Goal: Check status: Check status

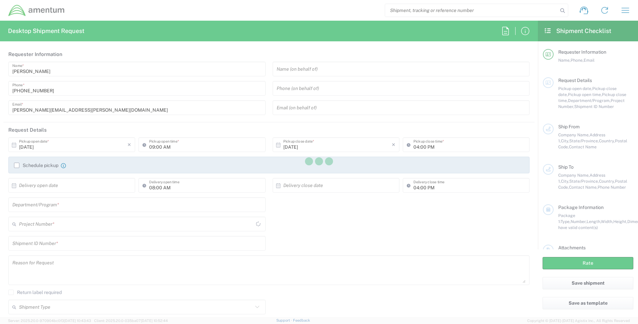
type input "[GEOGRAPHIC_DATA]"
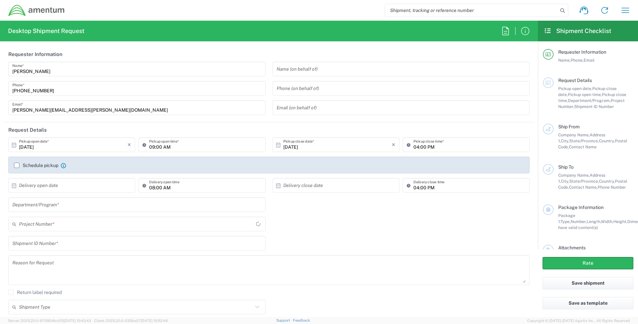
type input "[DOMAIN_NAME]"
click at [625, 7] on icon "button" at bounding box center [625, 10] width 11 height 11
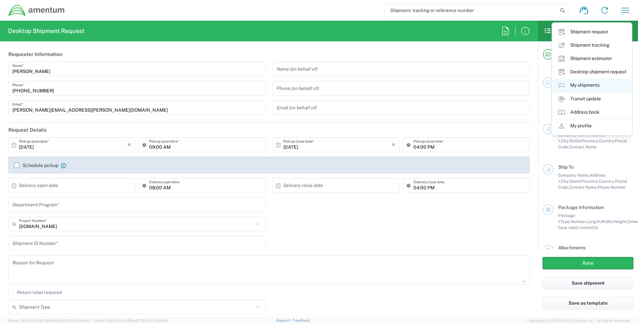
click at [576, 86] on link "My shipments" at bounding box center [591, 85] width 79 height 13
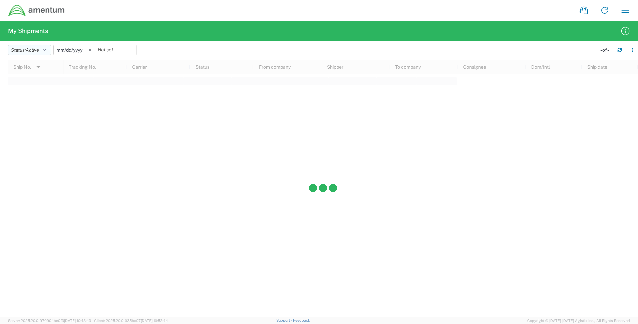
click at [46, 50] on icon "button" at bounding box center [44, 50] width 3 height 5
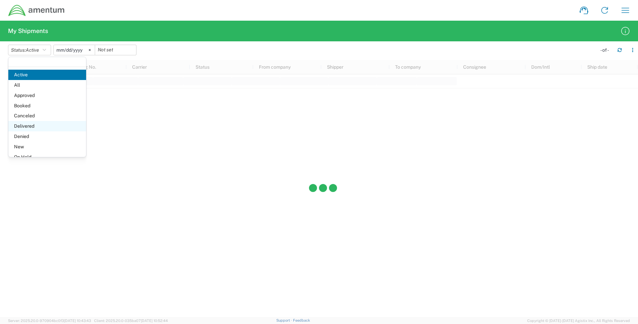
click at [28, 128] on span "Delivered" at bounding box center [47, 126] width 78 height 10
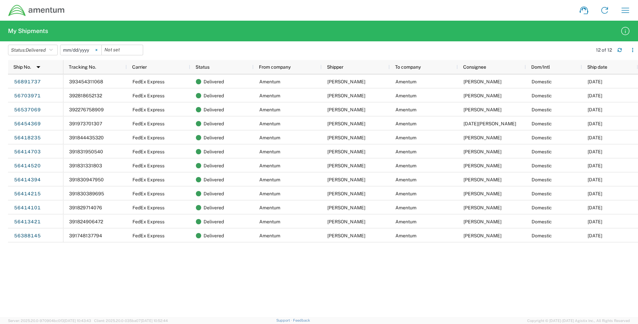
click at [97, 50] on icon at bounding box center [96, 50] width 2 height 2
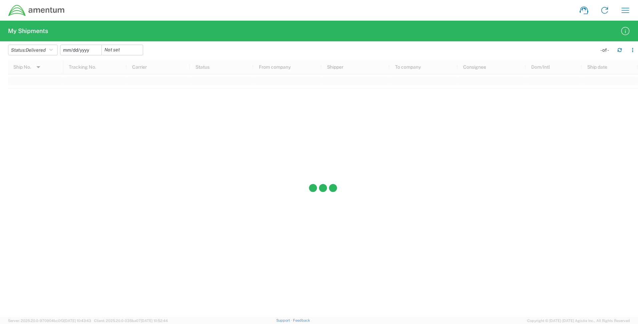
click at [81, 50] on input "date" at bounding box center [80, 50] width 41 height 10
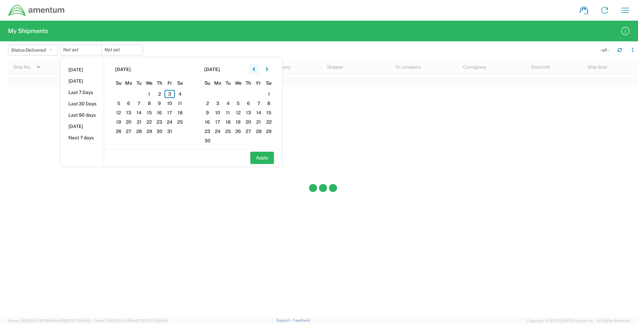
click at [255, 70] on icon "button" at bounding box center [254, 69] width 2 height 4
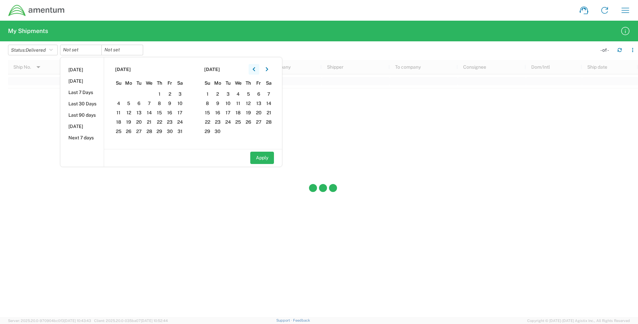
click at [255, 70] on icon "button" at bounding box center [254, 69] width 2 height 4
click at [139, 94] on span "1" at bounding box center [139, 94] width 10 height 8
click at [169, 153] on div "Apply" at bounding box center [193, 157] width 178 height 17
click at [141, 94] on span "1" at bounding box center [139, 94] width 10 height 8
click at [265, 159] on button "Apply" at bounding box center [262, 158] width 24 height 12
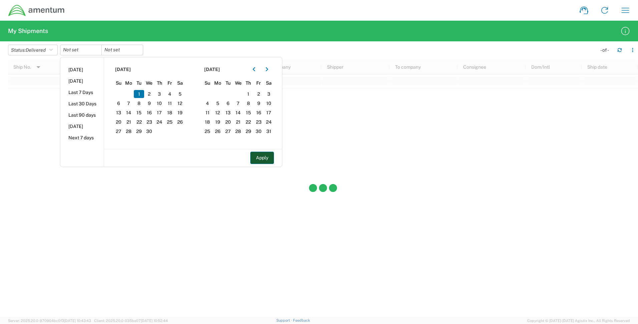
type input "[DATE]"
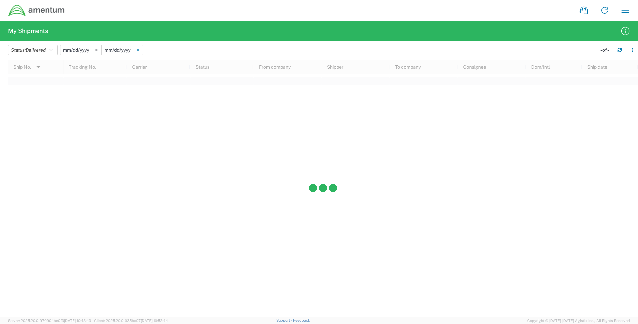
click at [137, 48] on svg-icon at bounding box center [138, 50] width 10 height 10
click at [125, 50] on input "date" at bounding box center [122, 50] width 41 height 10
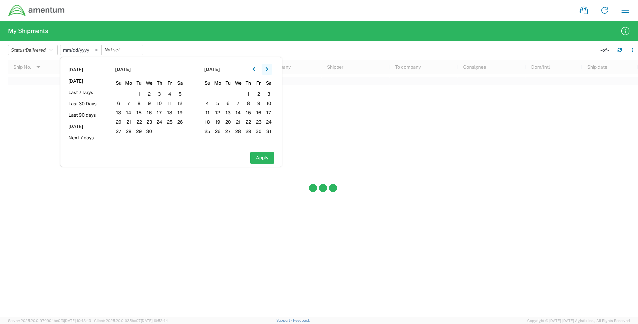
click at [268, 69] on icon "button" at bounding box center [267, 69] width 3 height 5
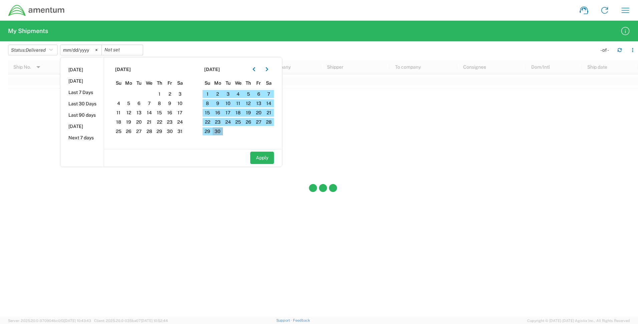
click at [218, 131] on span "30" at bounding box center [218, 131] width 10 height 8
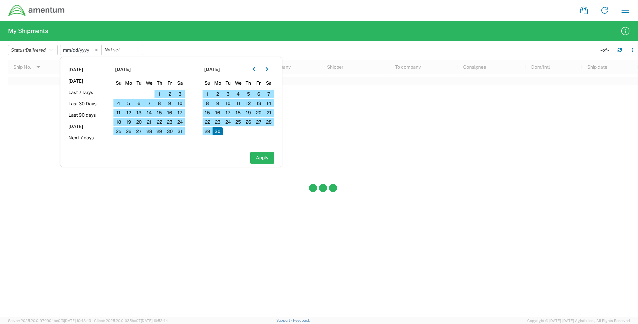
click at [221, 131] on span "30" at bounding box center [218, 131] width 10 height 8
click at [266, 160] on button "Apply" at bounding box center [262, 158] width 24 height 12
type input "[DATE]"
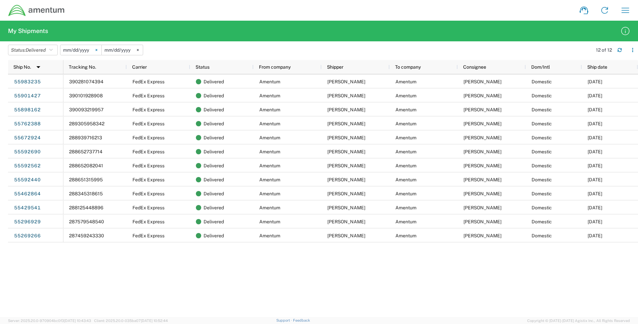
click at [97, 49] on icon at bounding box center [96, 50] width 2 height 2
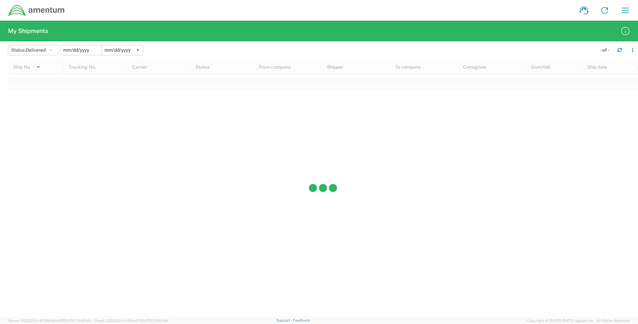
click at [80, 48] on input "date" at bounding box center [80, 50] width 41 height 10
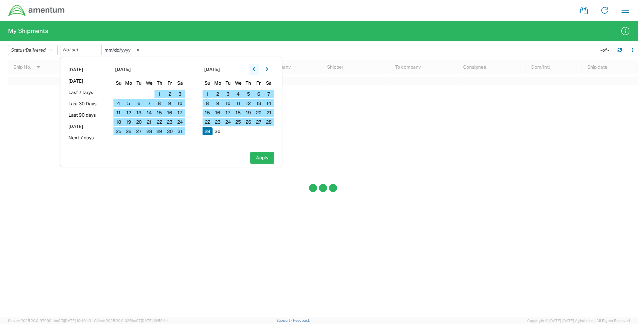
click at [258, 71] on button "button" at bounding box center [254, 69] width 11 height 11
click at [268, 69] on icon "button" at bounding box center [267, 69] width 3 height 5
click at [268, 68] on icon "button" at bounding box center [267, 69] width 2 height 4
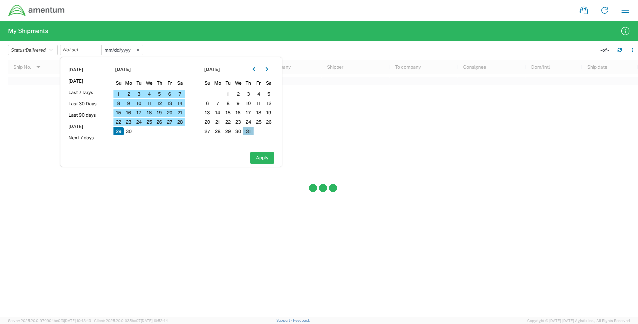
drag, startPoint x: 233, startPoint y: 92, endPoint x: 252, endPoint y: 128, distance: 41.0
click at [255, 89] on div "29 30 1 2 3 4 5 6 7 8 9 10 11 12 13 14 15 16 17 18 19 20 21 22 23 24 25 26 27 2…" at bounding box center [239, 89] width 72 height 0
click at [132, 131] on span "30" at bounding box center [129, 131] width 10 height 8
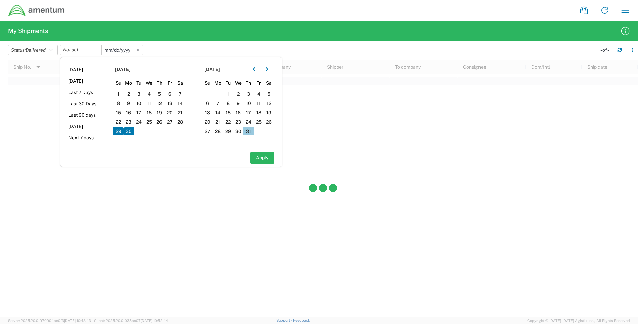
click at [248, 131] on span "31" at bounding box center [248, 131] width 10 height 8
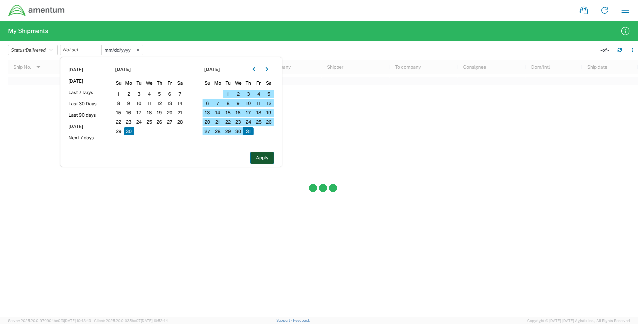
click at [263, 159] on button "Apply" at bounding box center [262, 158] width 24 height 12
type input "[DATE]"
